Goal: Task Accomplishment & Management: Manage account settings

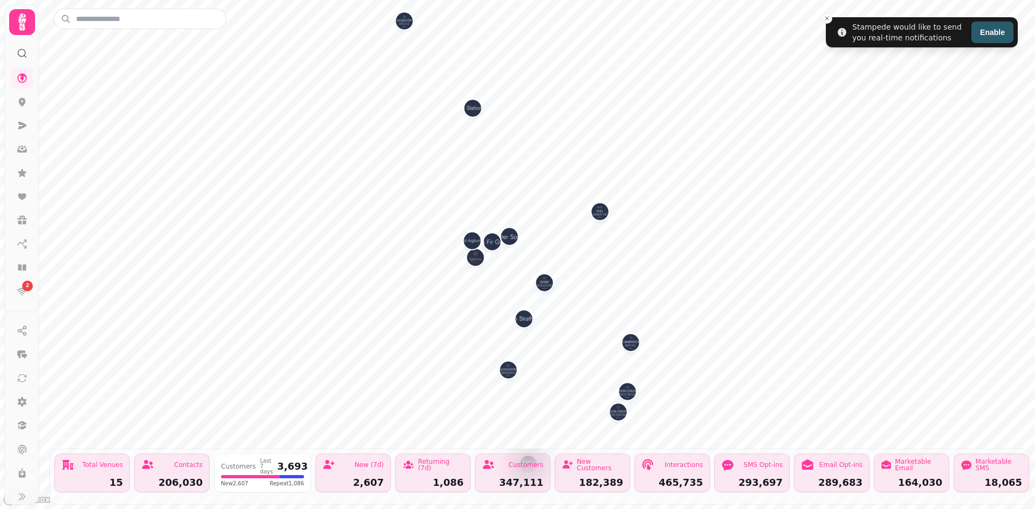
click at [24, 25] on icon at bounding box center [22, 21] width 8 height 17
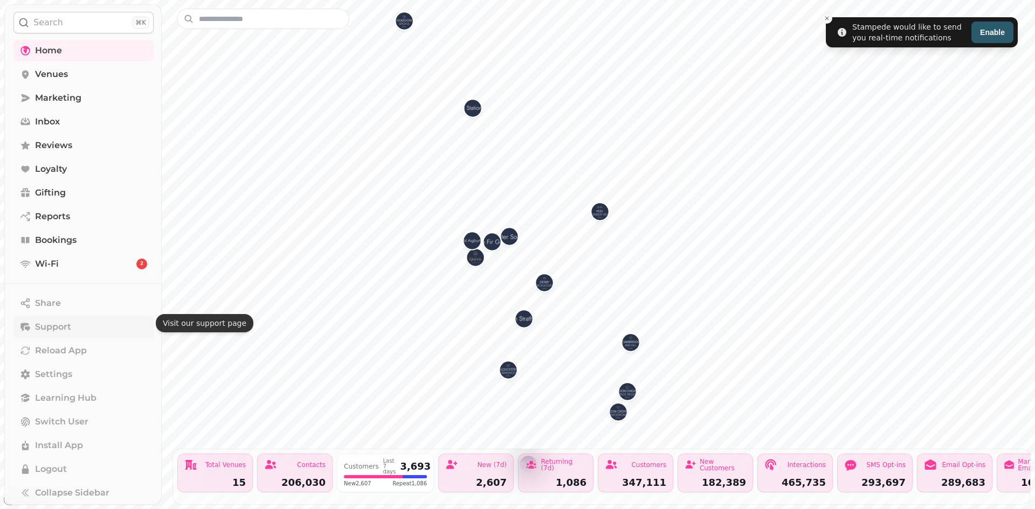
scroll to position [36, 0]
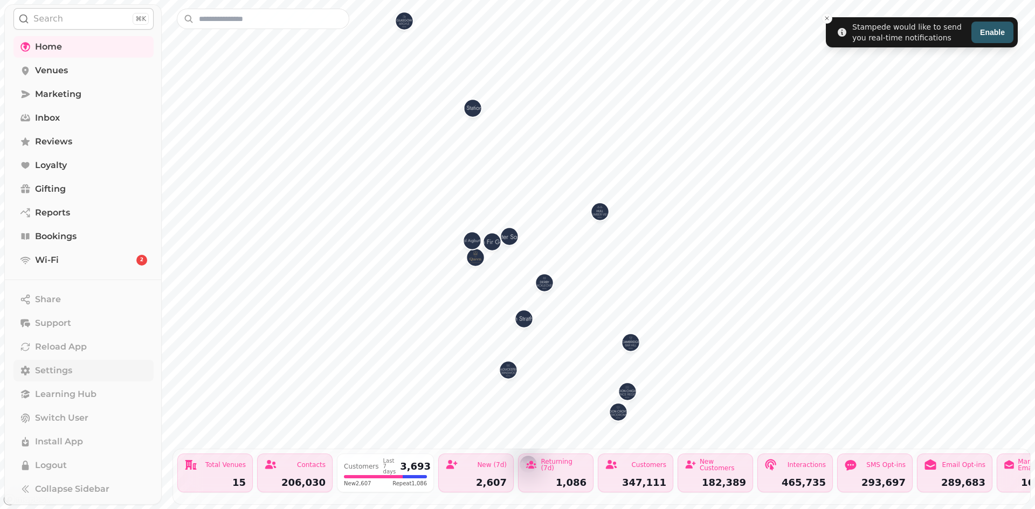
click at [71, 372] on span "Settings" at bounding box center [53, 370] width 37 height 13
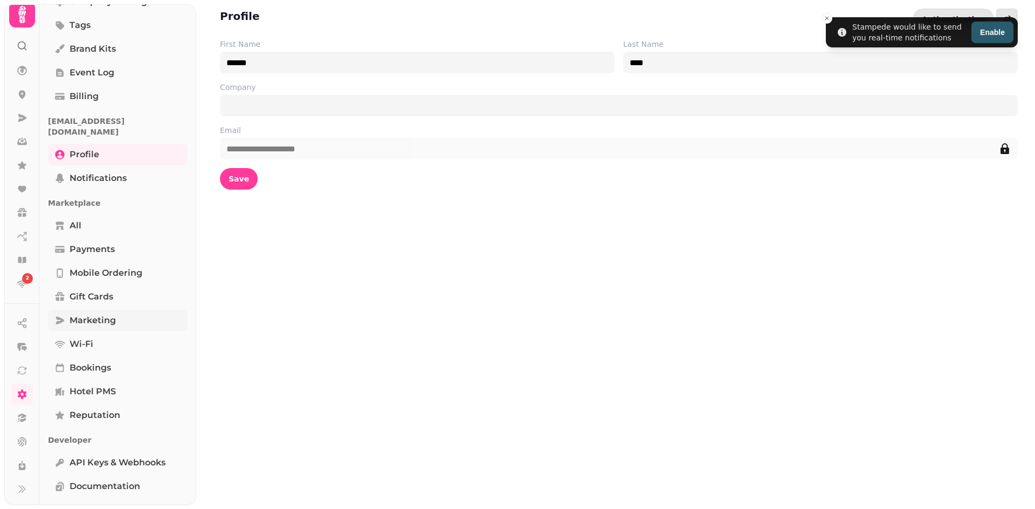
scroll to position [137, 0]
click at [110, 242] on span "Payments" at bounding box center [92, 248] width 45 height 13
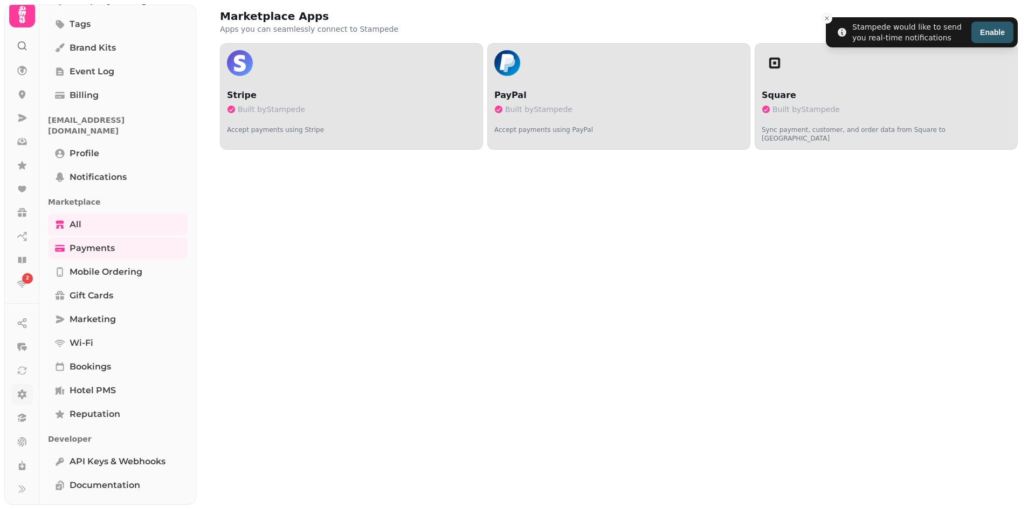
click at [23, 393] on icon at bounding box center [22, 395] width 9 height 10
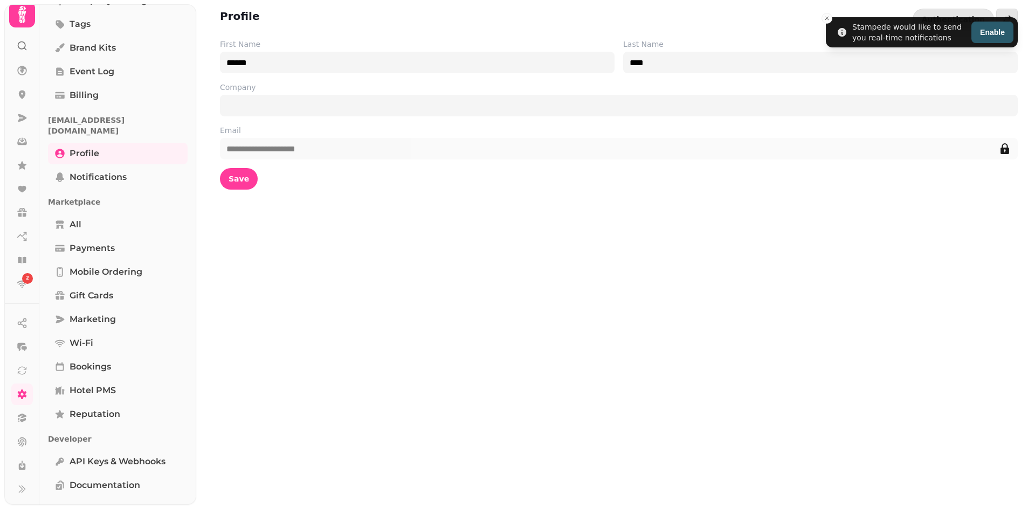
click at [20, 12] on icon at bounding box center [22, 15] width 22 height 22
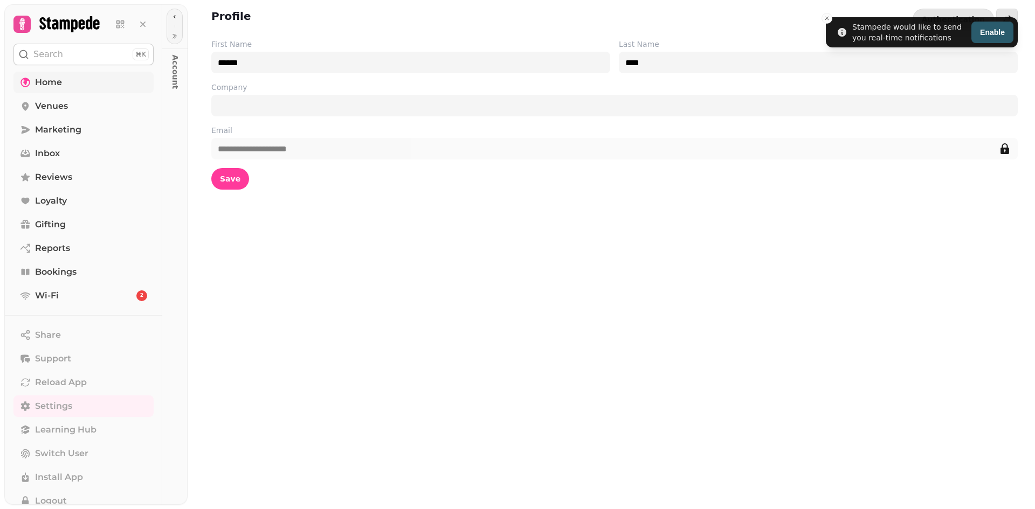
click at [75, 83] on link "Home" at bounding box center [83, 83] width 140 height 22
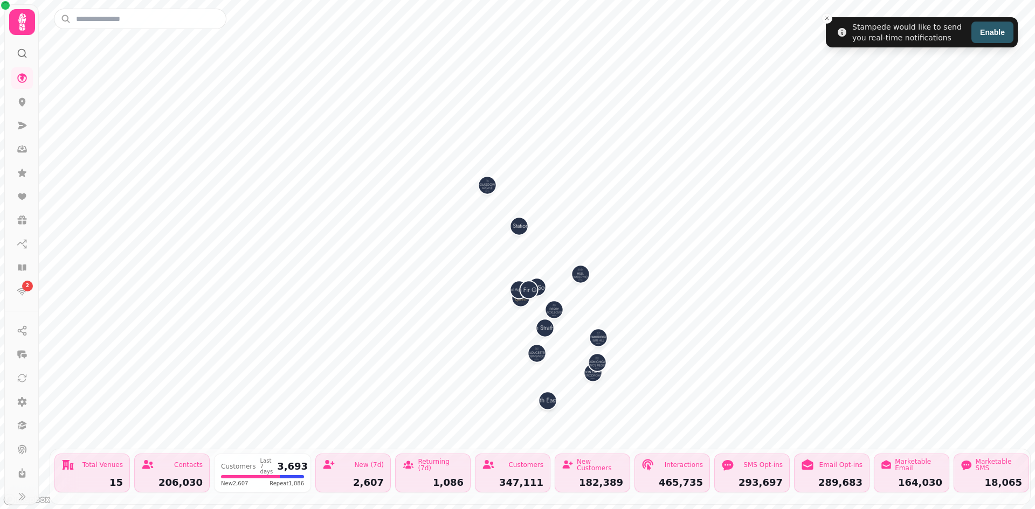
click at [14, 14] on icon at bounding box center [22, 22] width 22 height 22
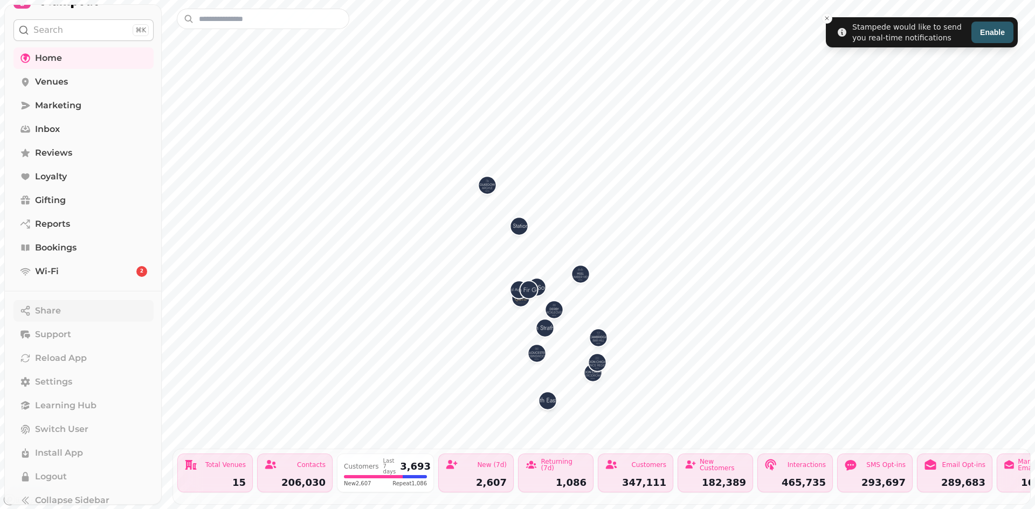
scroll to position [36, 0]
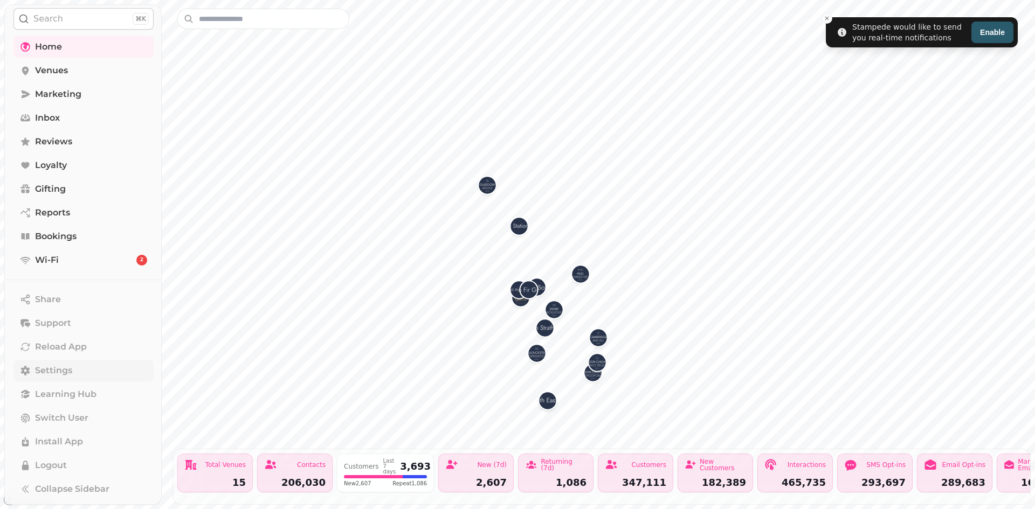
click at [78, 369] on link "Settings" at bounding box center [83, 371] width 140 height 22
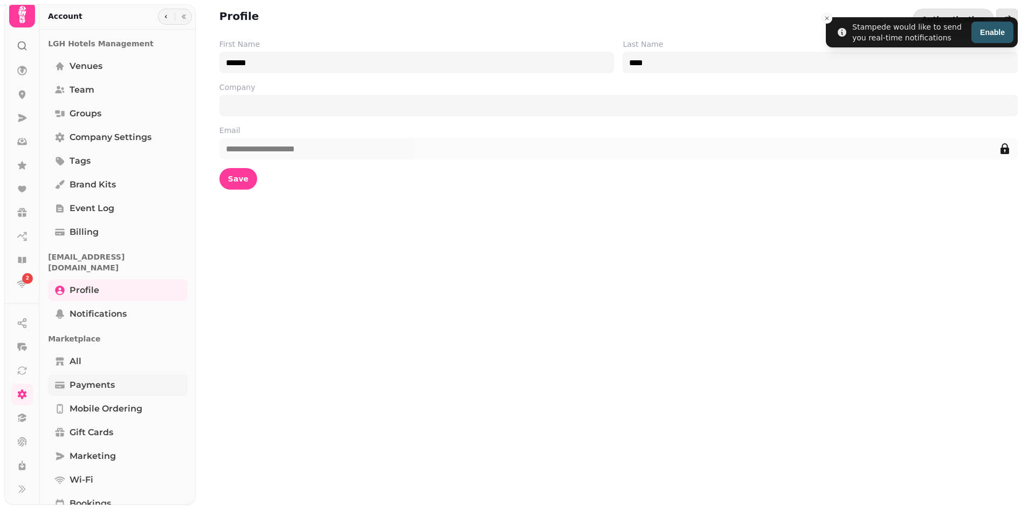
scroll to position [8, 0]
click at [516, 22] on button "Close toast" at bounding box center [826, 18] width 11 height 11
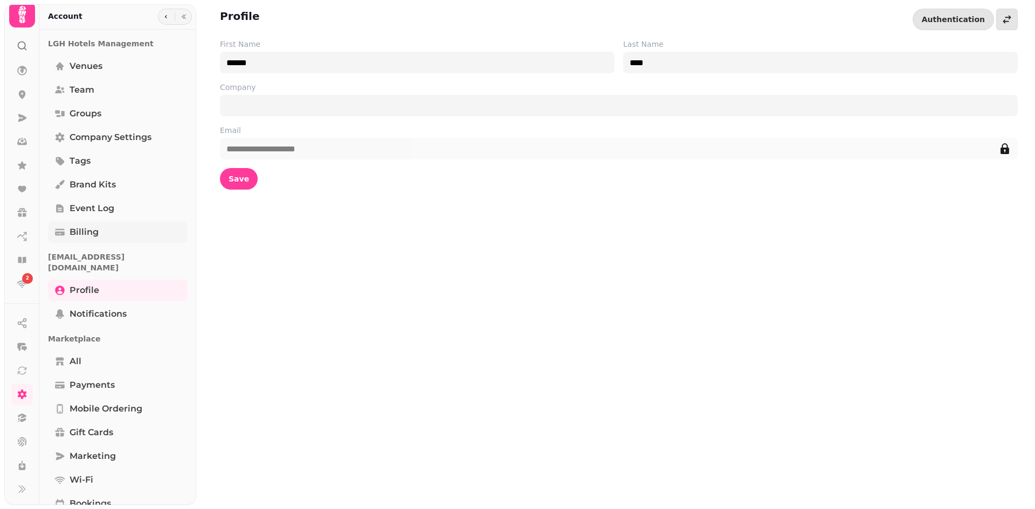
click at [105, 238] on link "Billing" at bounding box center [118, 232] width 140 height 22
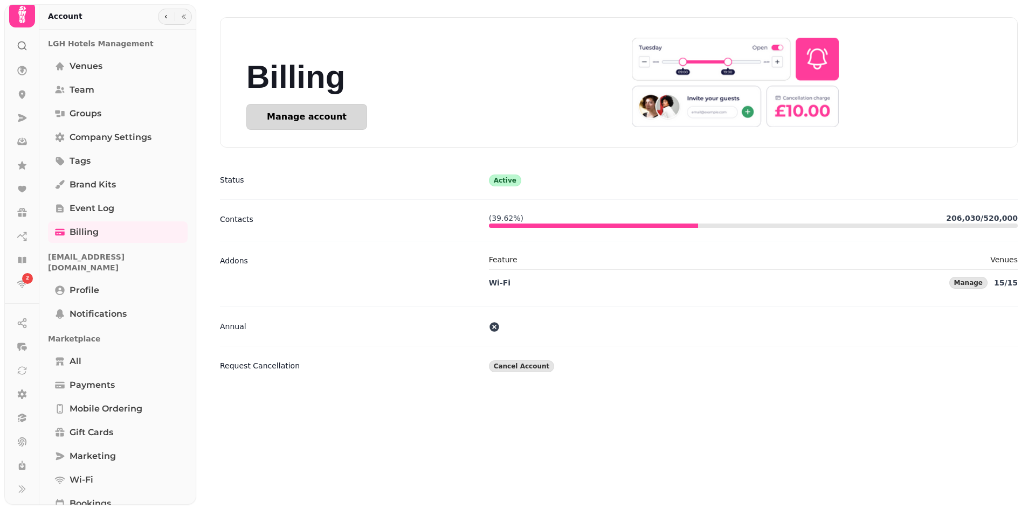
click at [307, 113] on div "Manage account" at bounding box center [307, 117] width 80 height 9
